Goal: Information Seeking & Learning: Learn about a topic

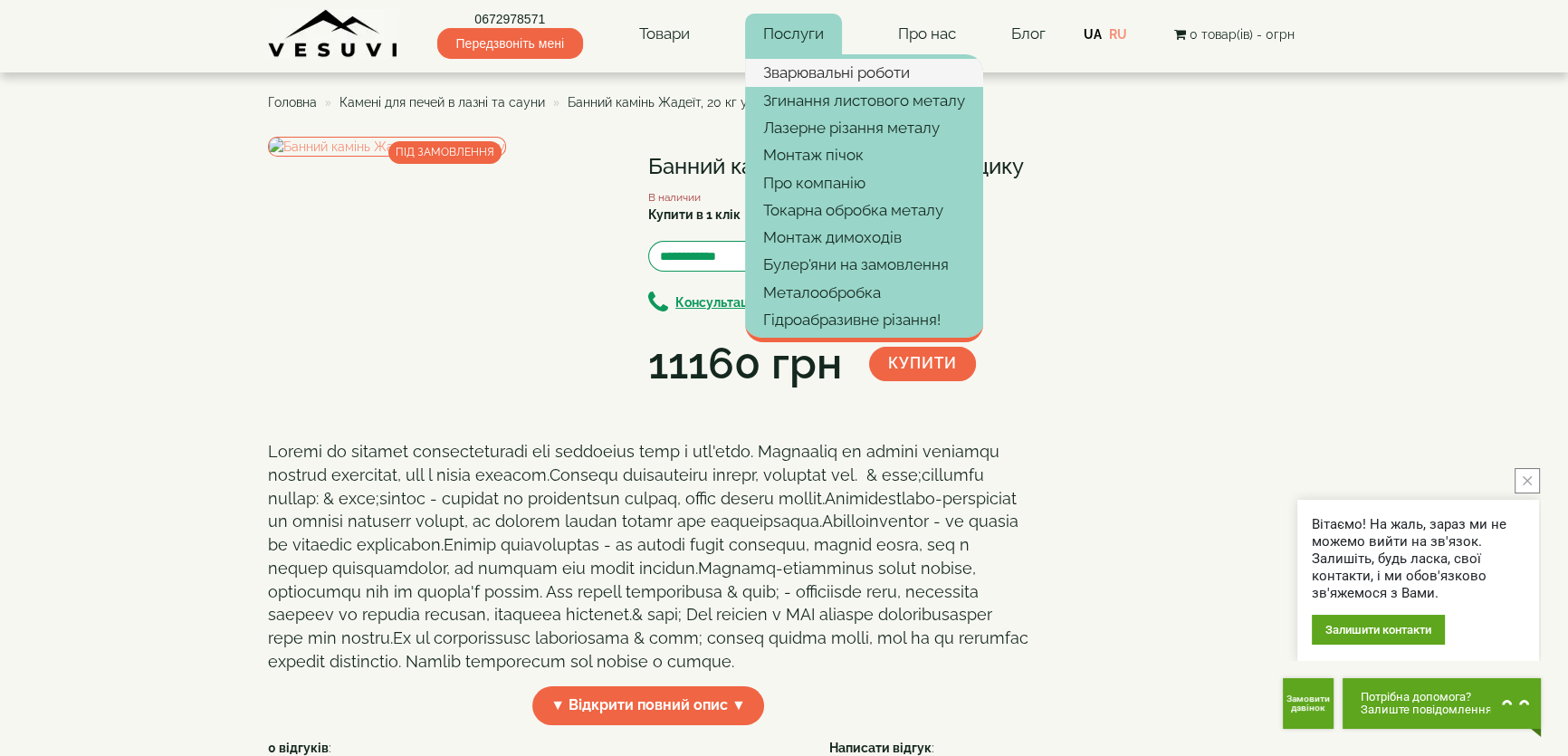
click at [819, 77] on link "Зварювальні роботи" at bounding box center [864, 72] width 238 height 27
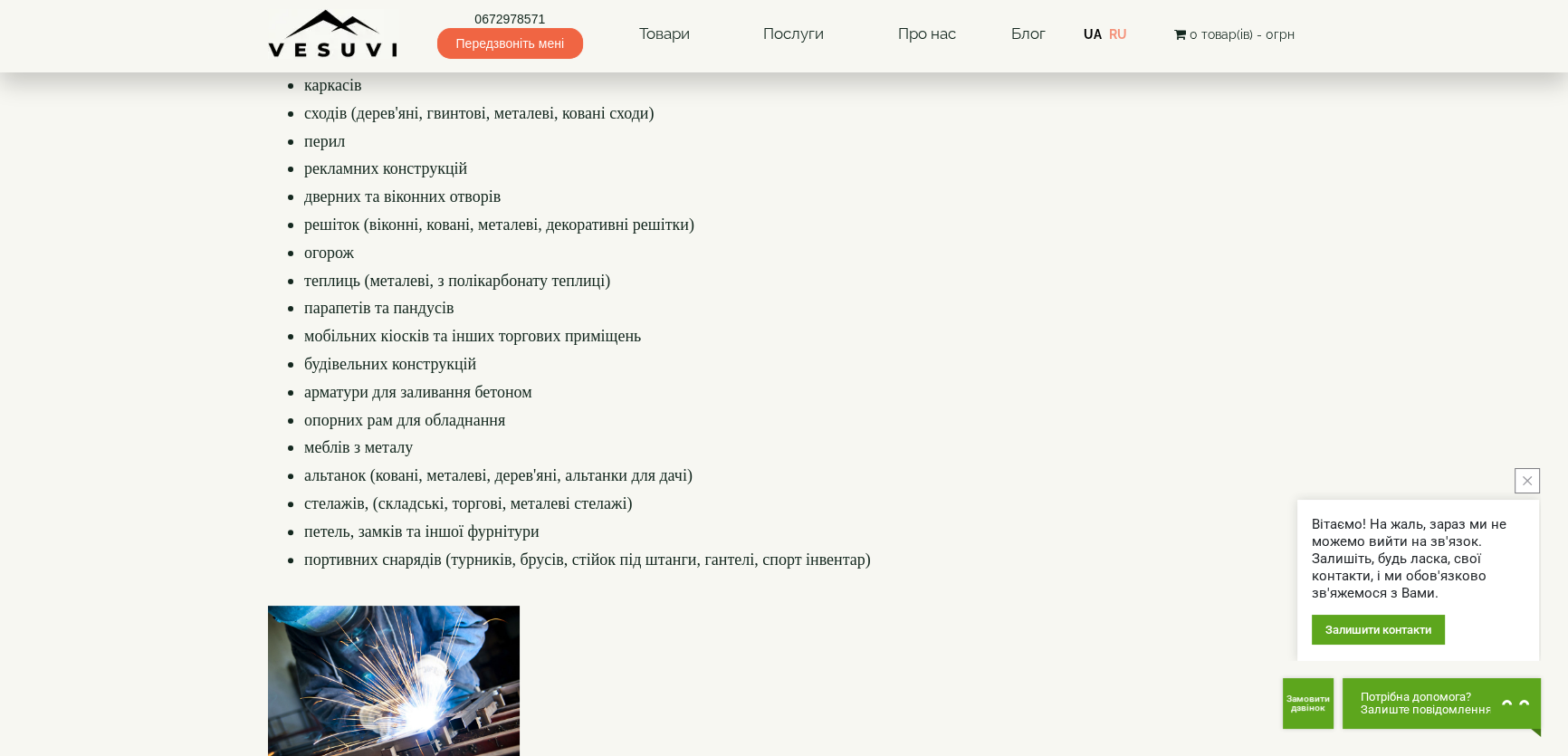
scroll to position [411, 0]
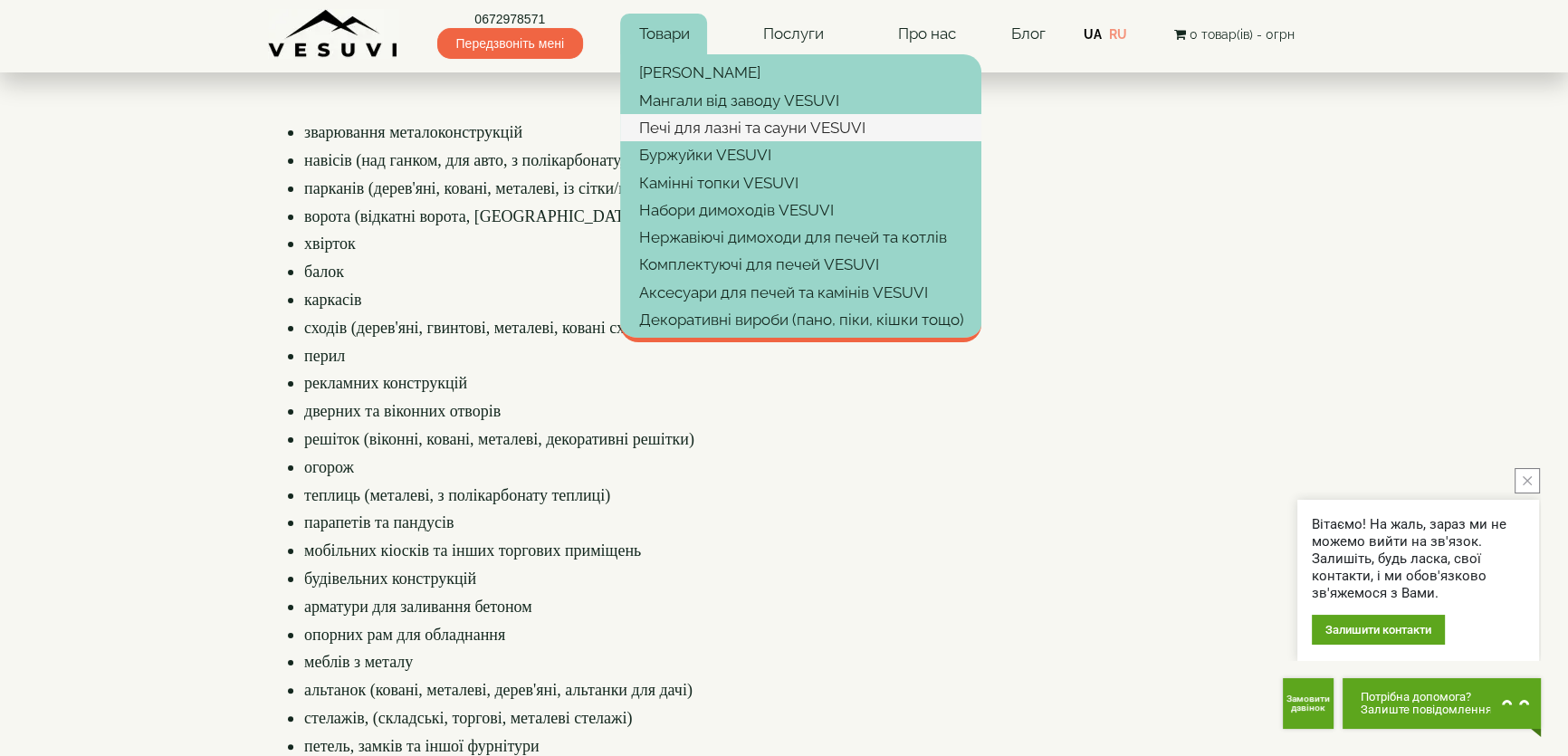
click at [726, 126] on link "Печі для лазні та сауни VESUVI" at bounding box center [800, 127] width 361 height 27
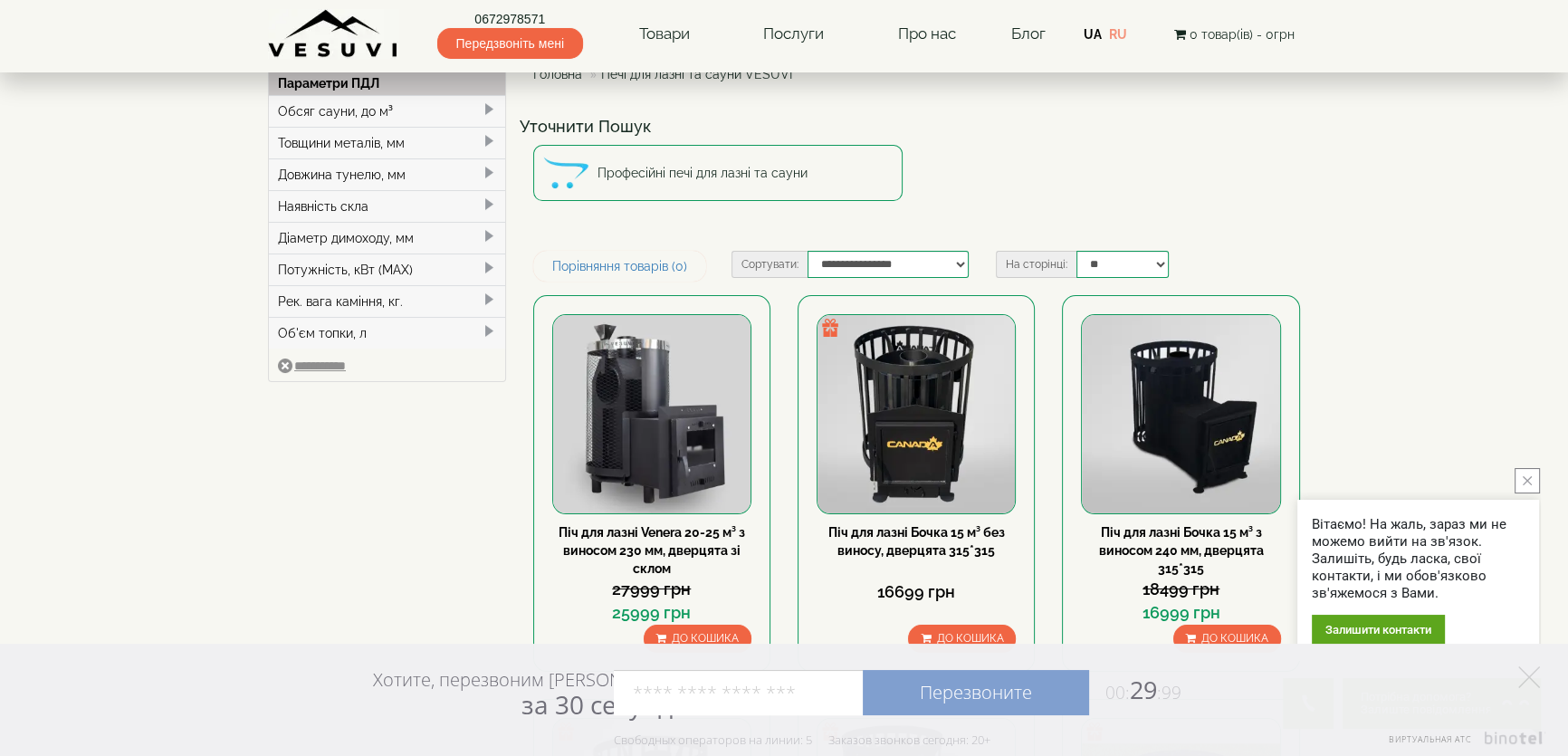
scroll to position [246, 0]
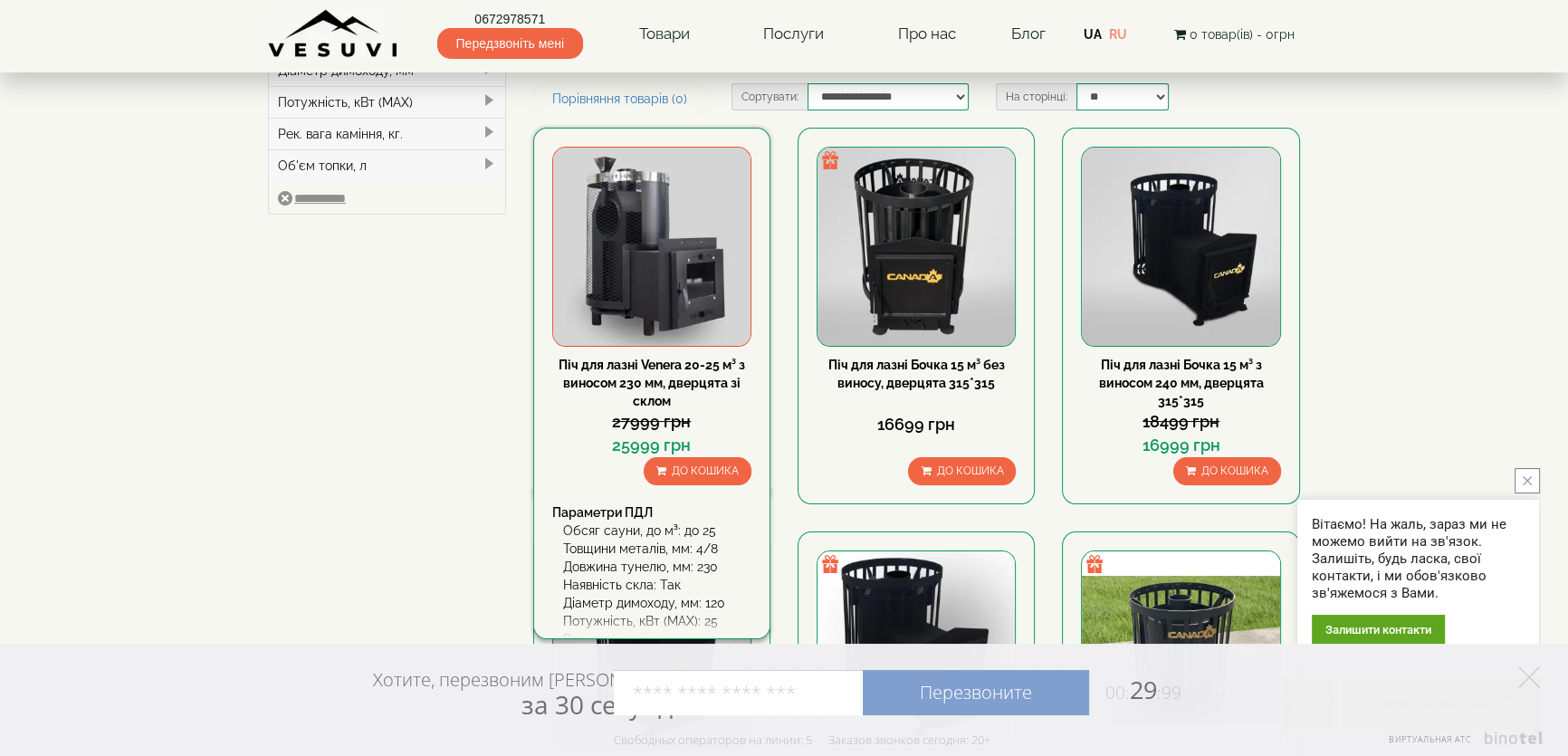
click at [639, 285] on img at bounding box center [651, 245] width 197 height 197
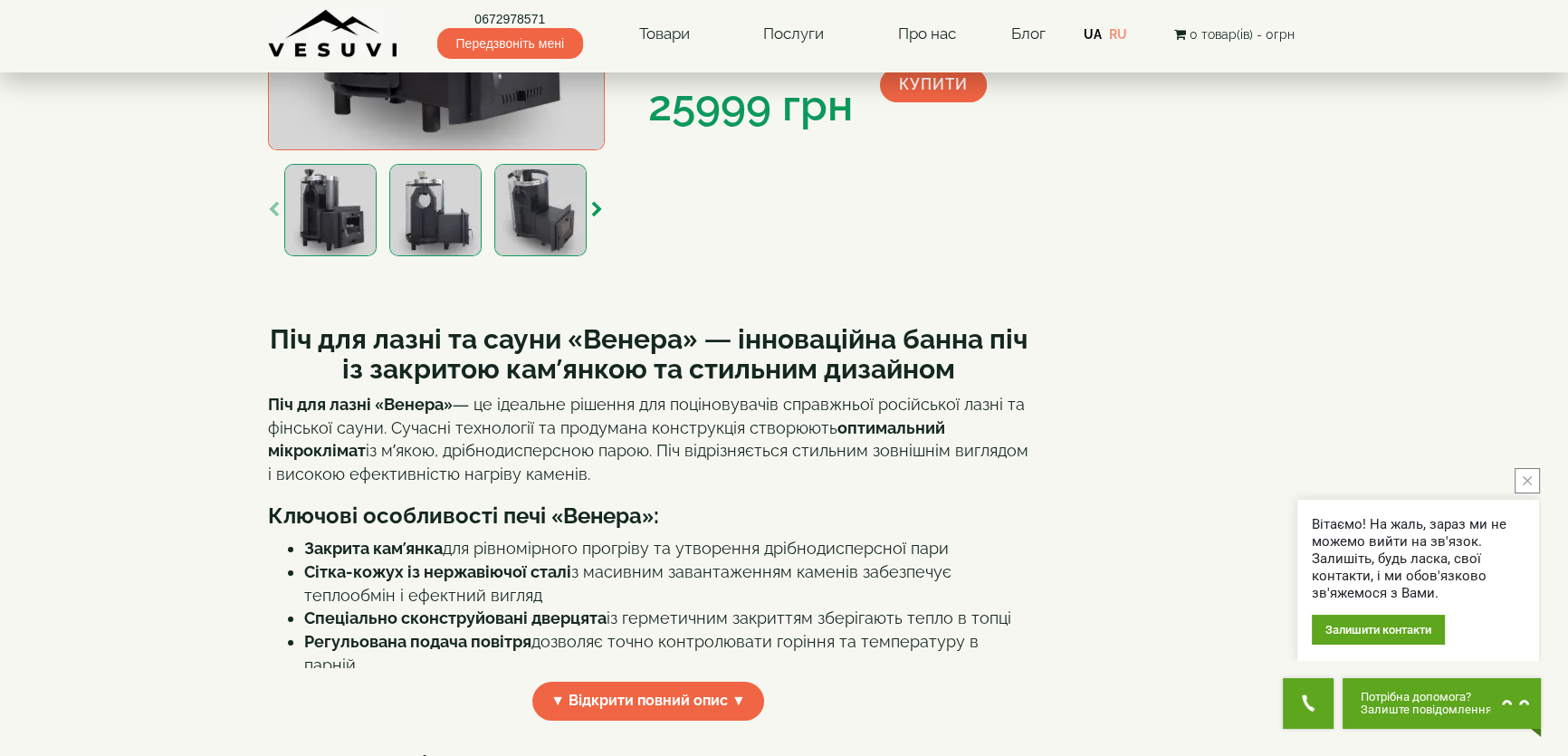
scroll to position [329, 0]
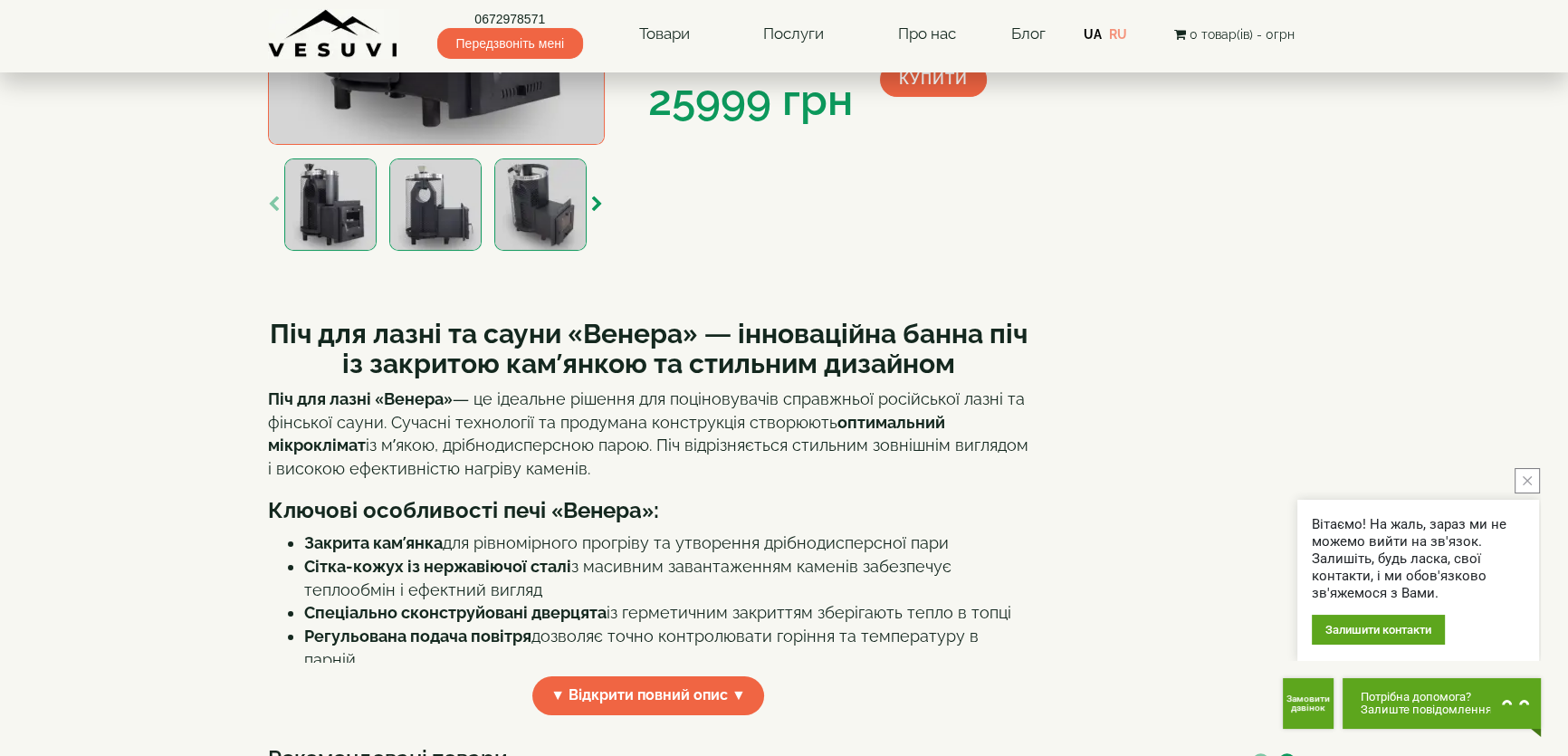
click at [441, 217] on img at bounding box center [435, 204] width 92 height 92
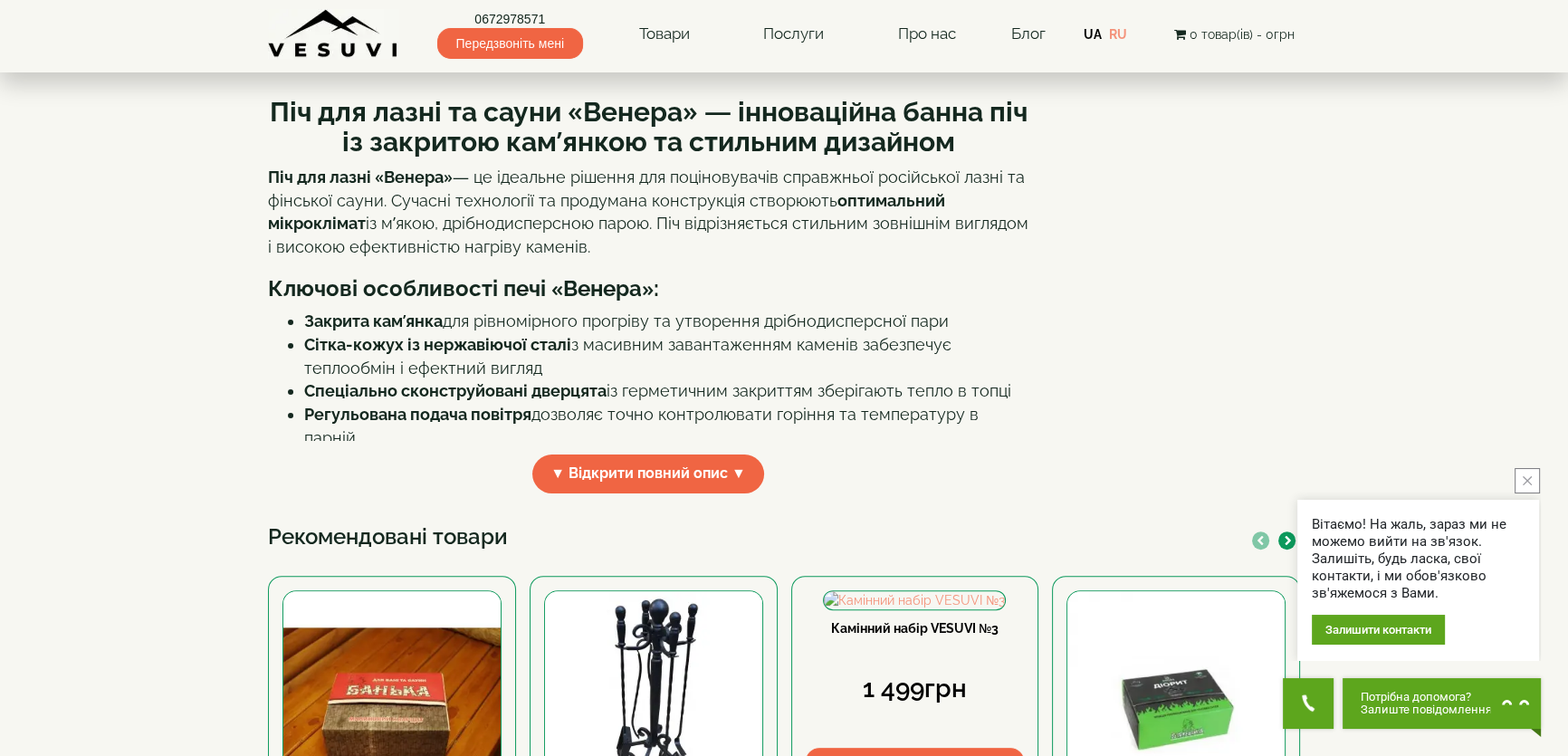
scroll to position [539, 0]
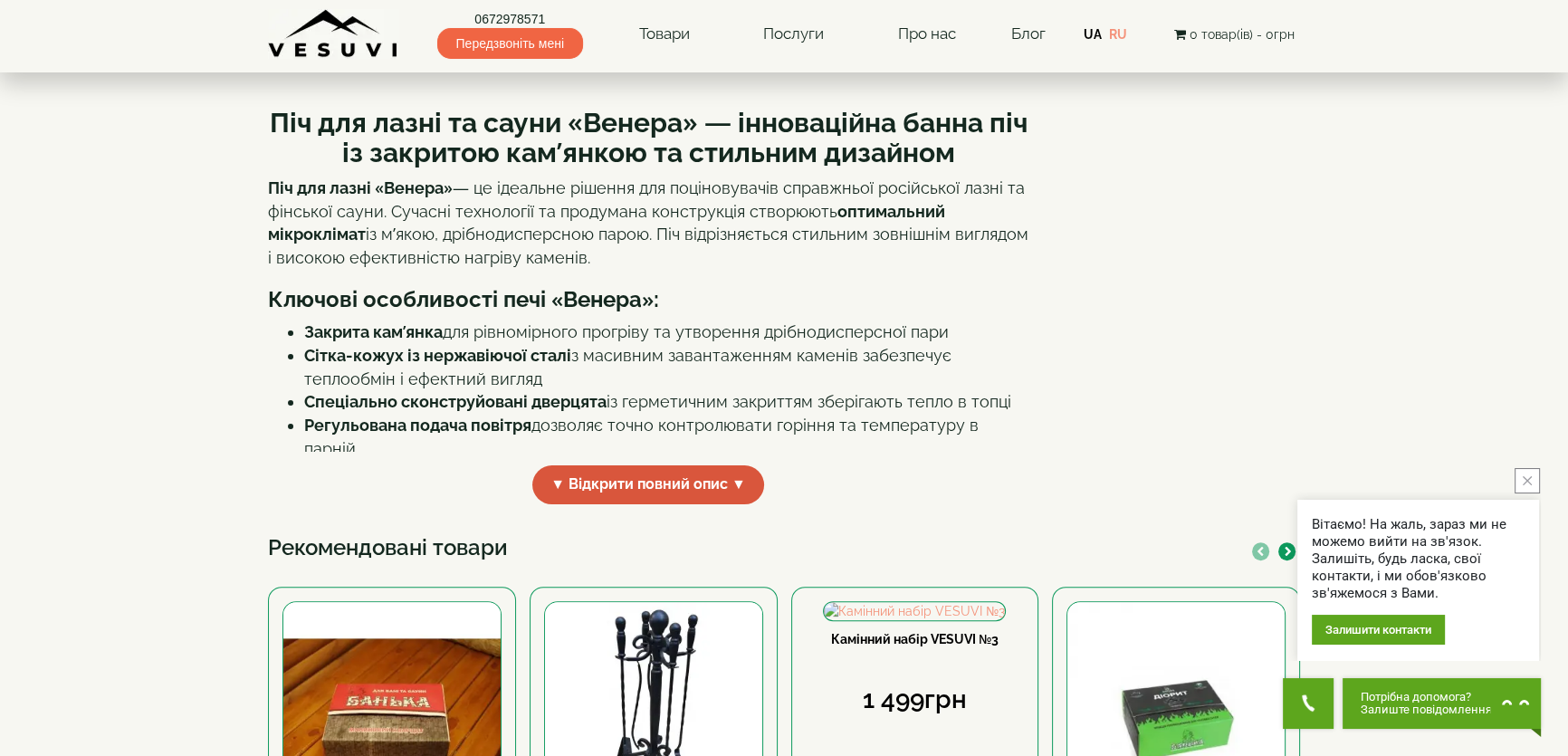
click at [639, 482] on span "▼ Відкрити повний опис ▼" at bounding box center [648, 484] width 232 height 39
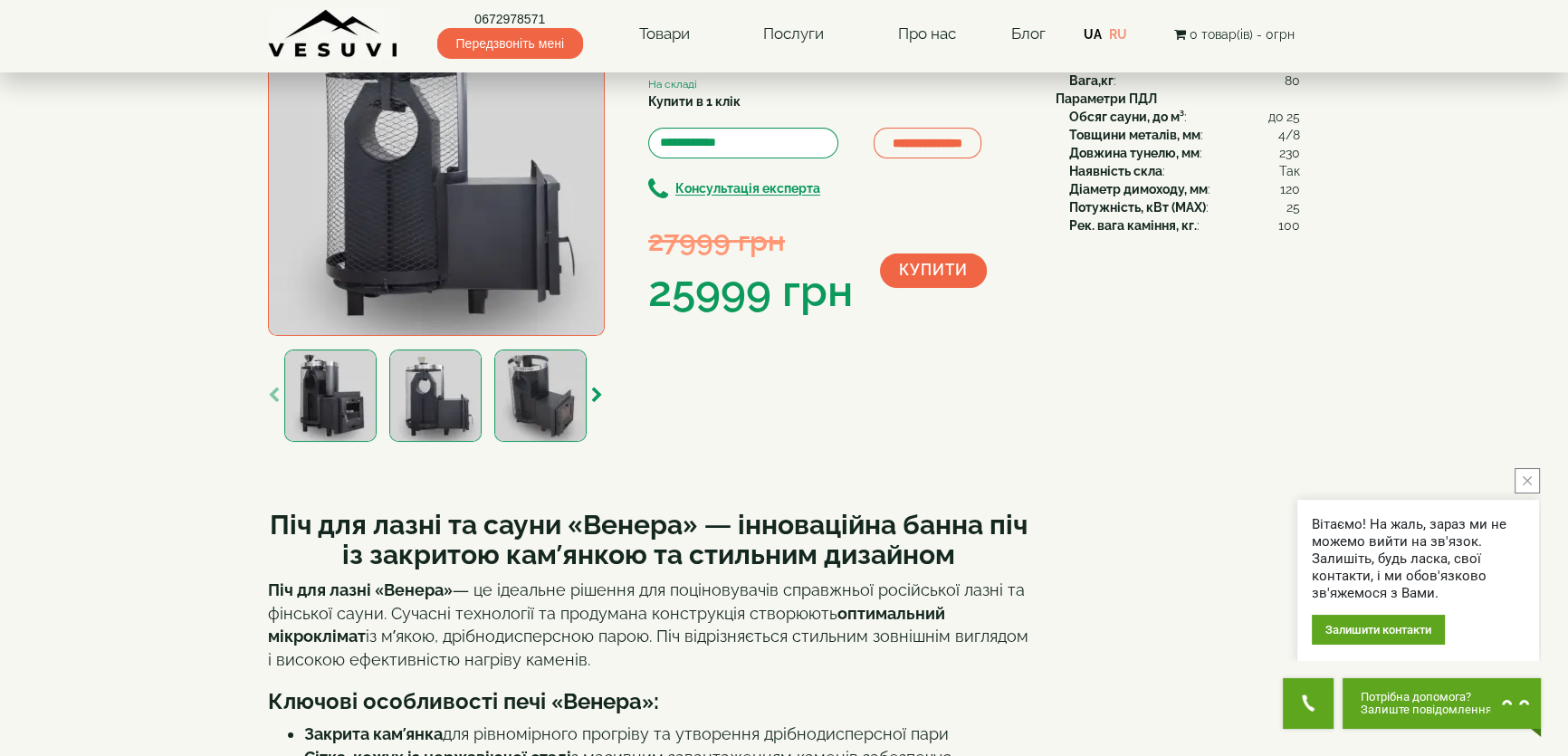
scroll to position [0, 0]
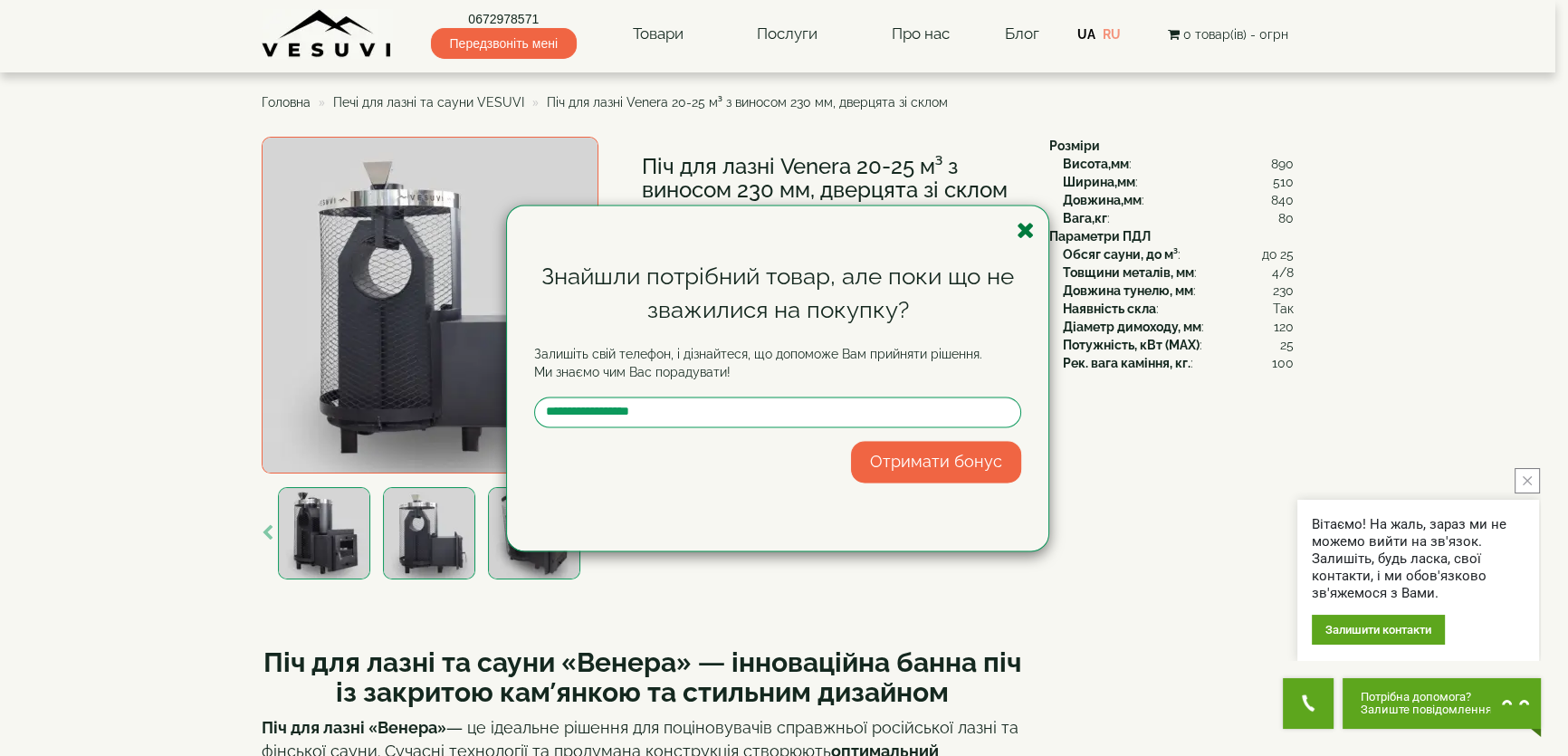
click at [1025, 231] on icon "button" at bounding box center [1025, 231] width 18 height 22
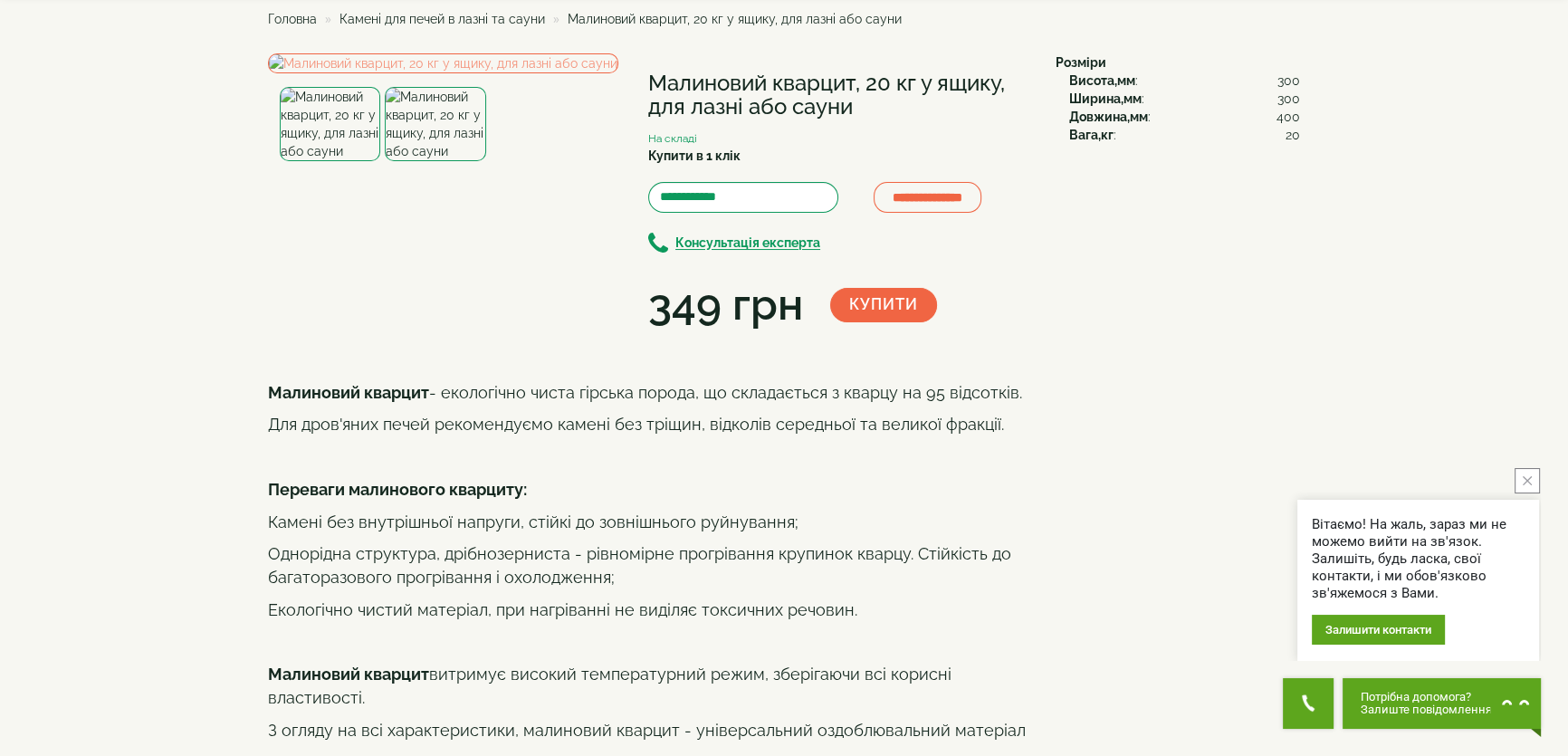
scroll to position [81, 0]
click at [430, 163] on img at bounding box center [435, 126] width 101 height 75
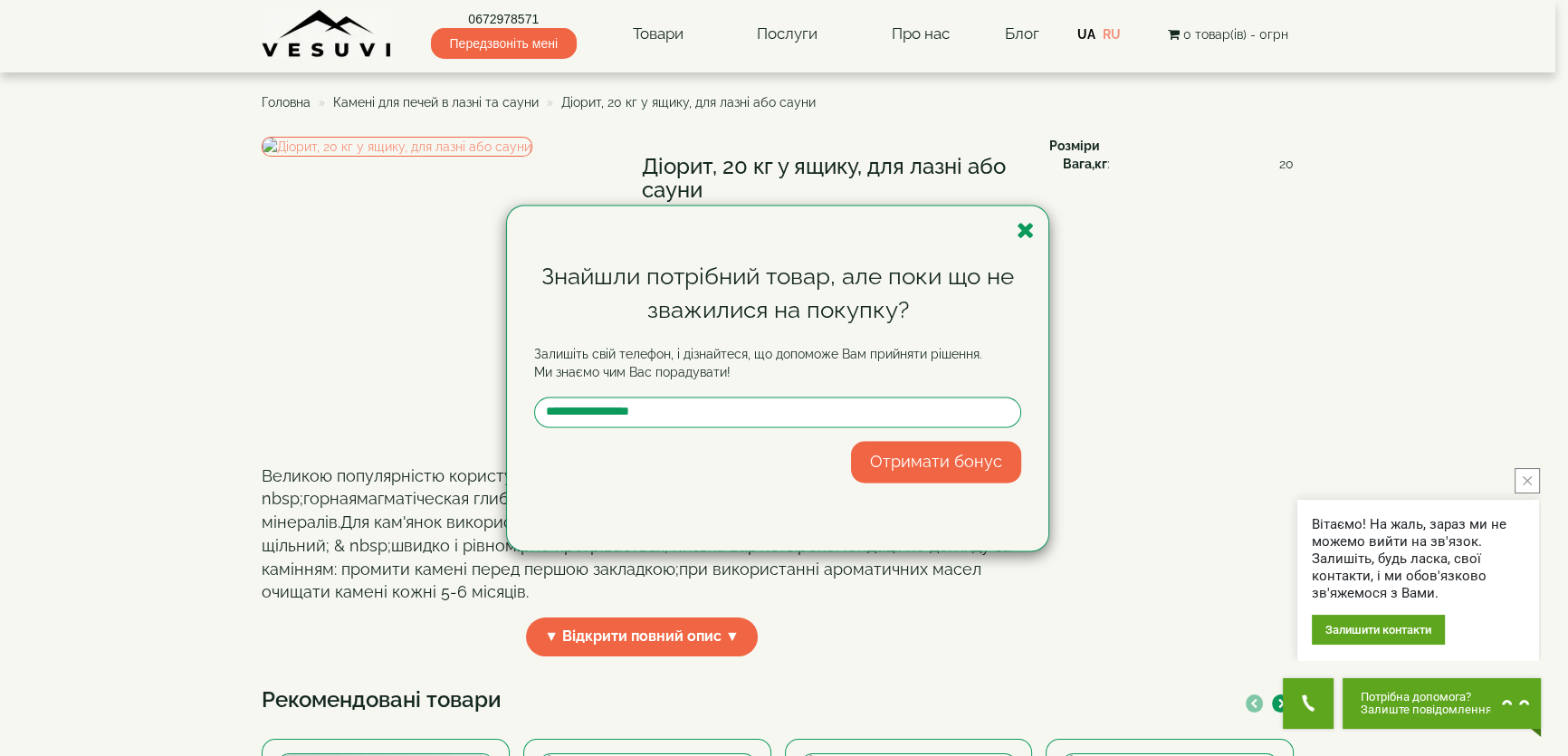
click at [170, 159] on div "Знайшли потрібний товар, але поки що не зважилися на покупку? Залишіть свій тел…" at bounding box center [784, 378] width 1568 height 756
click at [1028, 229] on icon "button" at bounding box center [1025, 231] width 18 height 22
